Goal: Browse casually

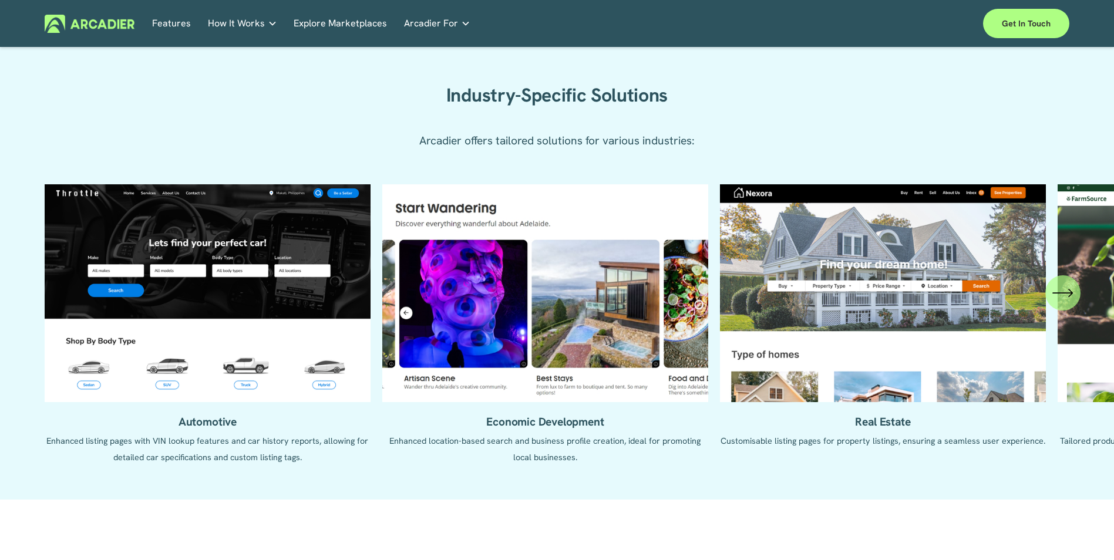
scroll to position [1292, 0]
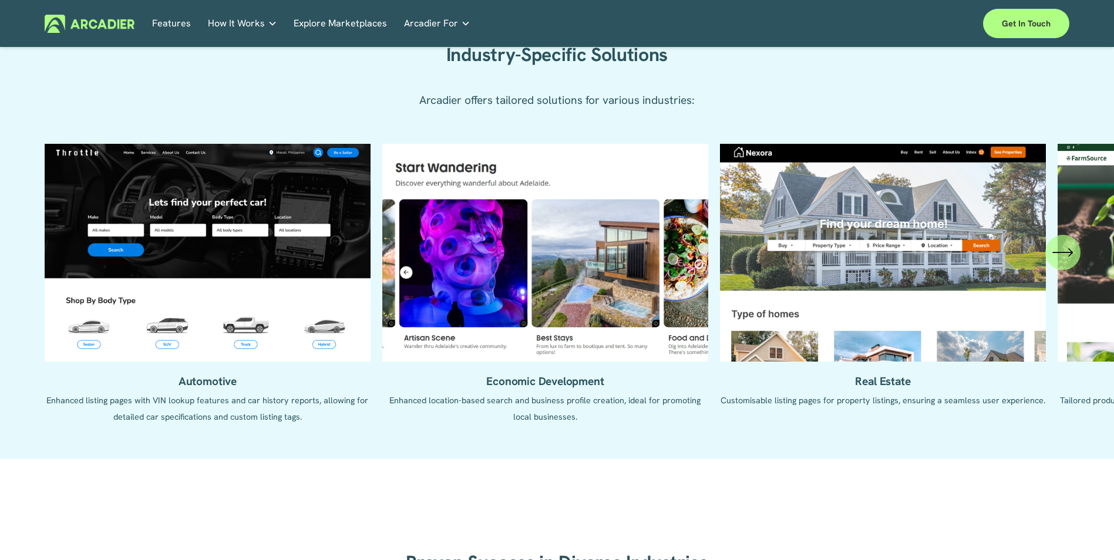
click at [1083, 266] on div "Automotive Enhanced listing pages with VIN lookup features and car history repo…" at bounding box center [557, 293] width 1114 height 298
click at [1070, 263] on icon "\a \a \a Next\a \a" at bounding box center [1062, 252] width 21 height 21
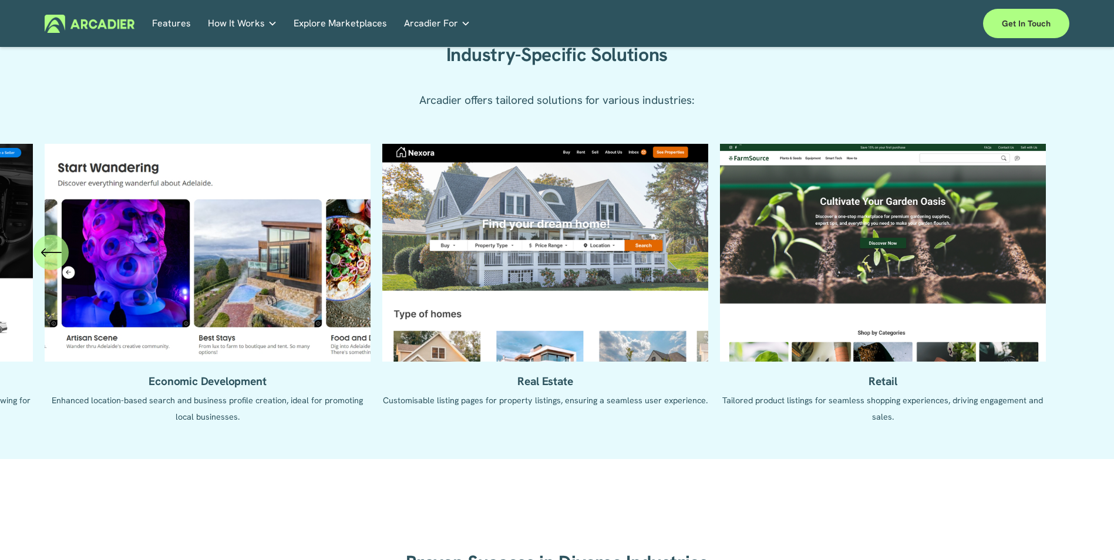
click at [865, 270] on ul "Automotive Enhanced listing pages with VIN lookup features and car history repo…" at bounding box center [557, 293] width 1025 height 298
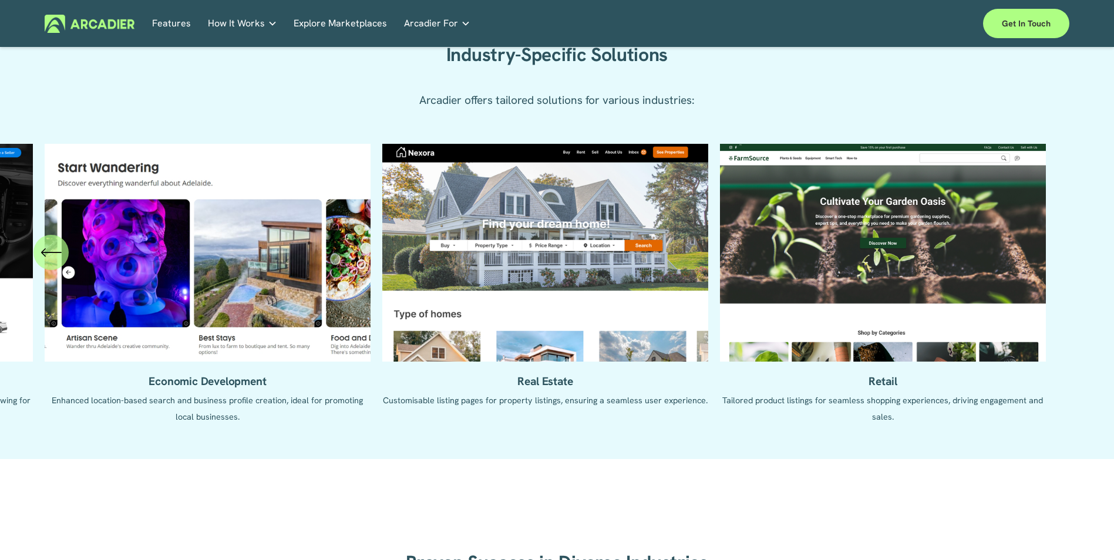
click at [862, 270] on ul "Automotive Enhanced listing pages with VIN lookup features and car history repo…" at bounding box center [557, 293] width 1025 height 298
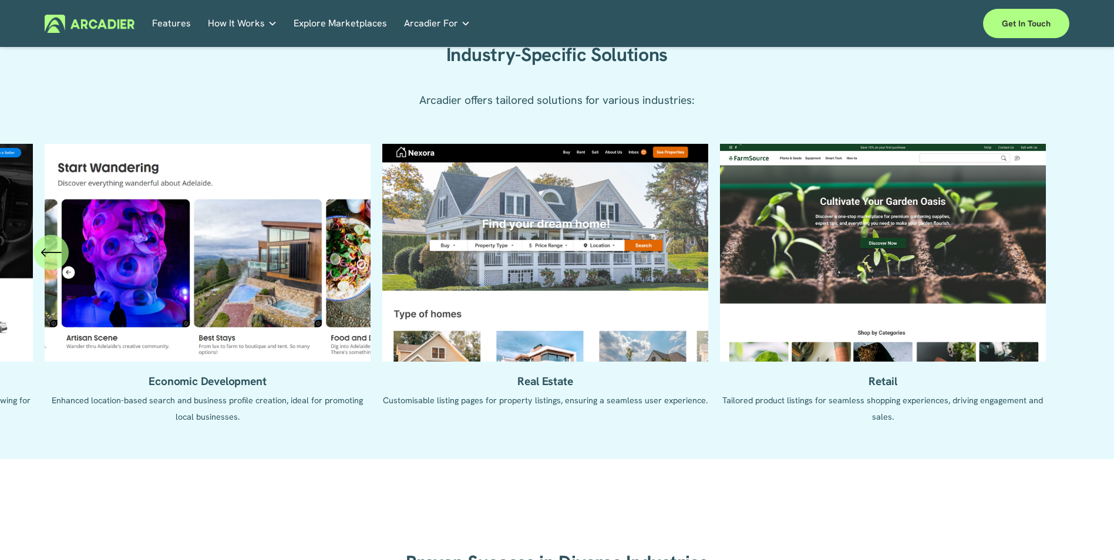
click at [862, 270] on ul "Automotive Enhanced listing pages with VIN lookup features and car history repo…" at bounding box center [557, 293] width 1025 height 298
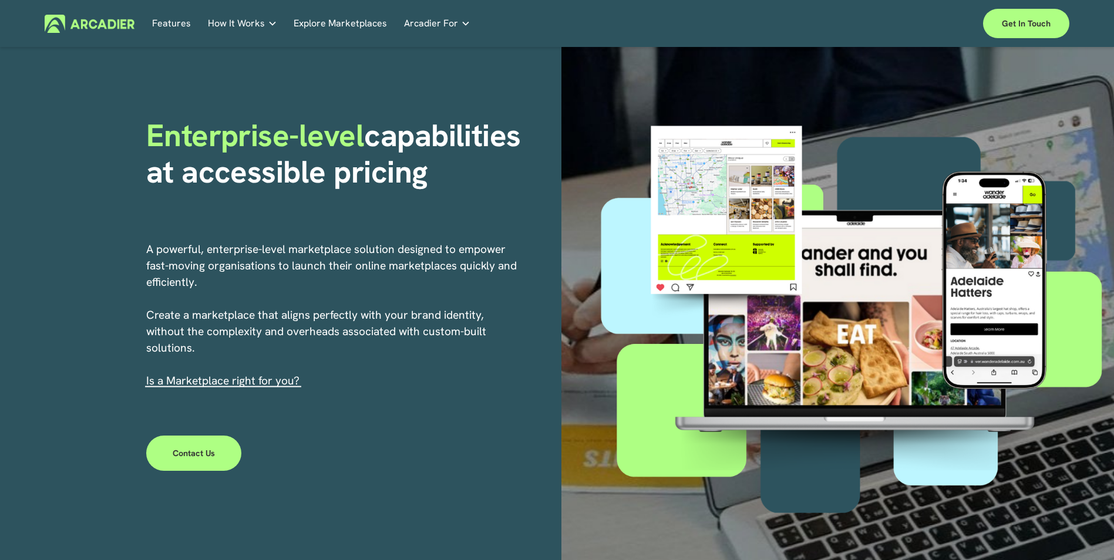
scroll to position [0, 0]
